Goal: Use online tool/utility: Utilize a website feature to perform a specific function

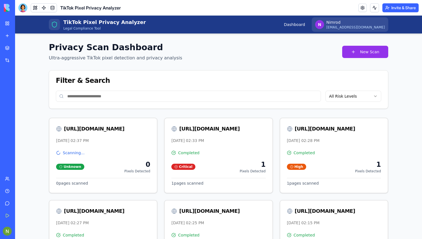
click at [5, 6] on img at bounding box center [21, 8] width 35 height 8
click at [15, 19] on link "My Workspace" at bounding box center [13, 23] width 22 height 11
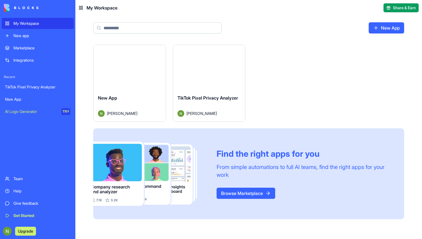
click at [200, 82] on div "Launch" at bounding box center [209, 67] width 72 height 45
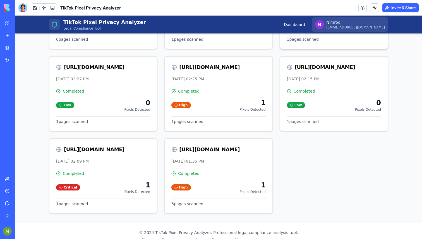
scroll to position [144, 0]
click at [18, 7] on div at bounding box center [22, 7] width 9 height 9
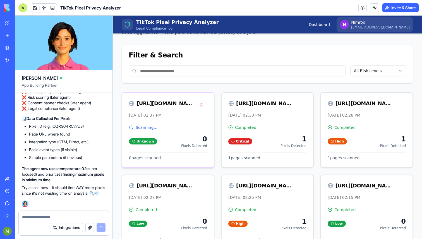
scroll to position [25, 0]
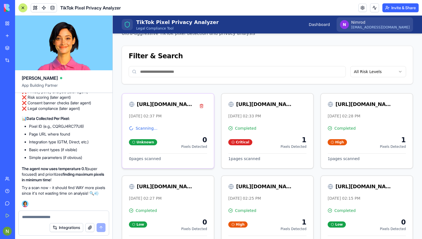
click at [180, 121] on div "[URL][DOMAIN_NAME] [DATE] 02:37 PM" at bounding box center [168, 110] width 92 height 32
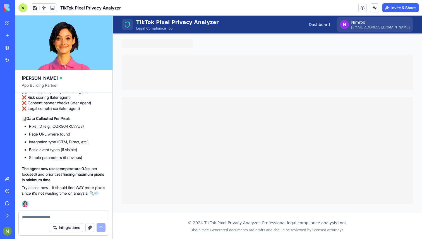
scroll to position [3, 0]
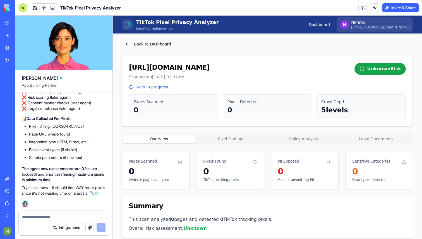
scroll to position [25, 0]
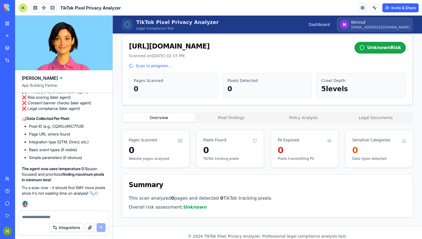
click at [126, 25] on icon at bounding box center [127, 24] width 7 height 7
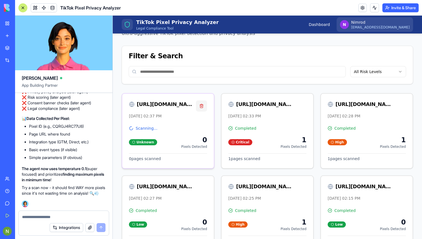
click at [199, 107] on button "button" at bounding box center [201, 105] width 11 height 11
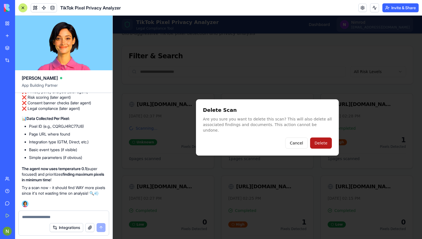
click at [320, 138] on button "Delete" at bounding box center [321, 143] width 22 height 11
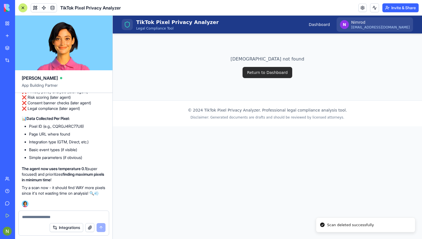
click at [269, 73] on button "Return to Dashboard" at bounding box center [267, 72] width 49 height 11
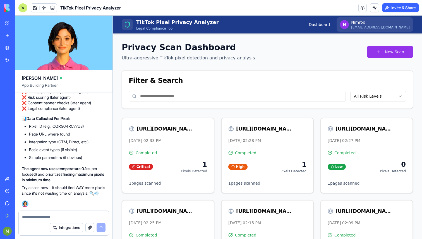
click at [176, 95] on input at bounding box center [237, 96] width 217 height 11
paste input "**********"
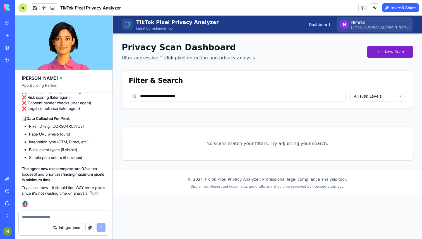
type input "**********"
click at [386, 52] on button "New Scan" at bounding box center [390, 52] width 46 height 12
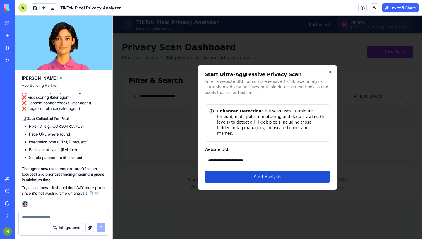
type input "**********"
click at [231, 173] on button "Start Analysis" at bounding box center [268, 177] width 126 height 12
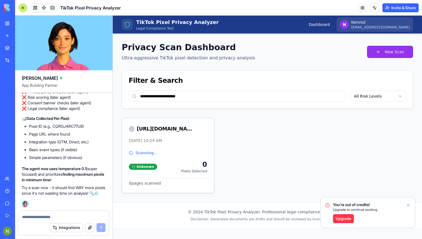
click at [409, 207] on icon "Notifications alt+T" at bounding box center [408, 205] width 4 height 4
